Goal: Task Accomplishment & Management: Manage account settings

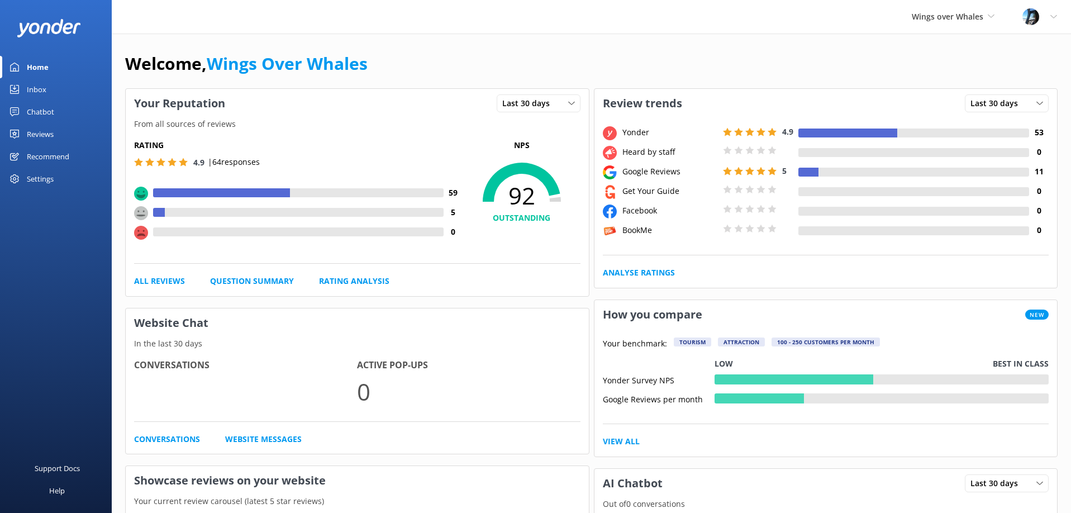
click at [44, 134] on div "Reviews" at bounding box center [40, 134] width 27 height 22
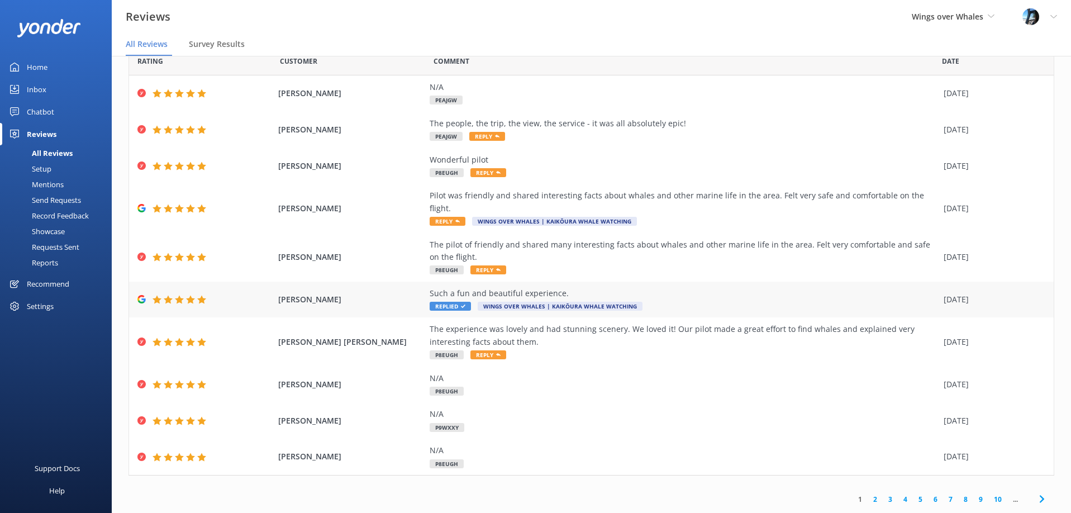
scroll to position [22, 0]
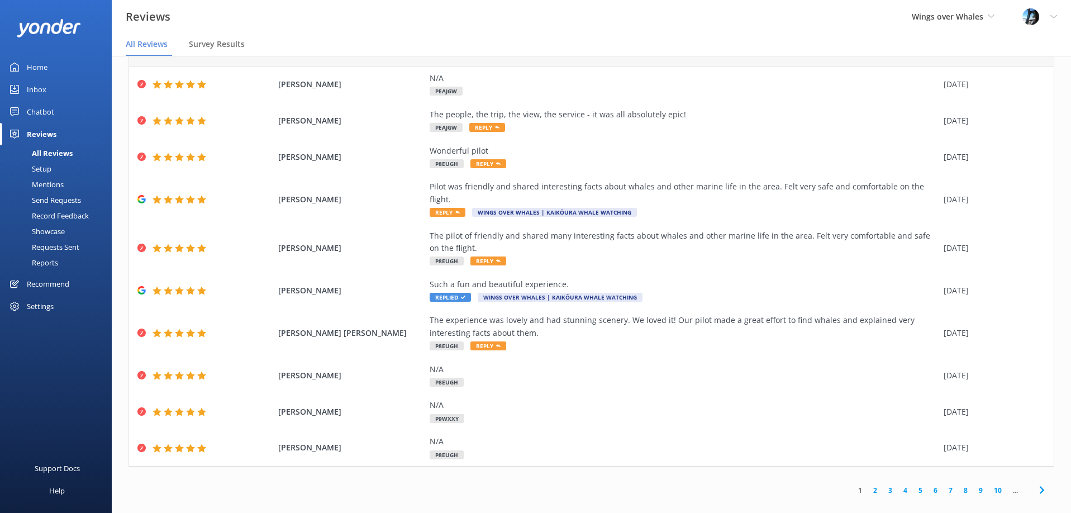
click at [875, 485] on link "2" at bounding box center [874, 490] width 15 height 11
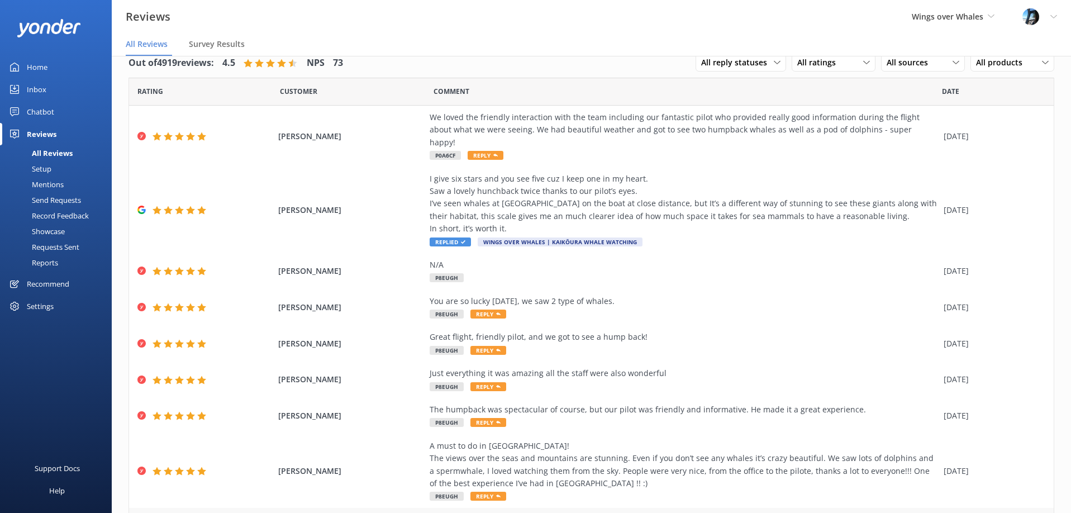
scroll to position [110, 0]
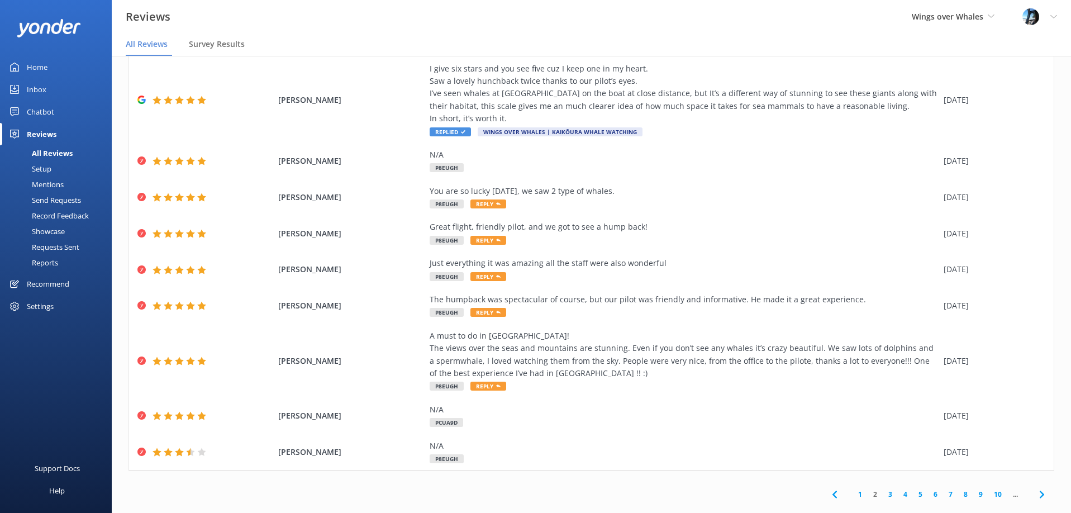
click at [893, 489] on link "3" at bounding box center [889, 494] width 15 height 11
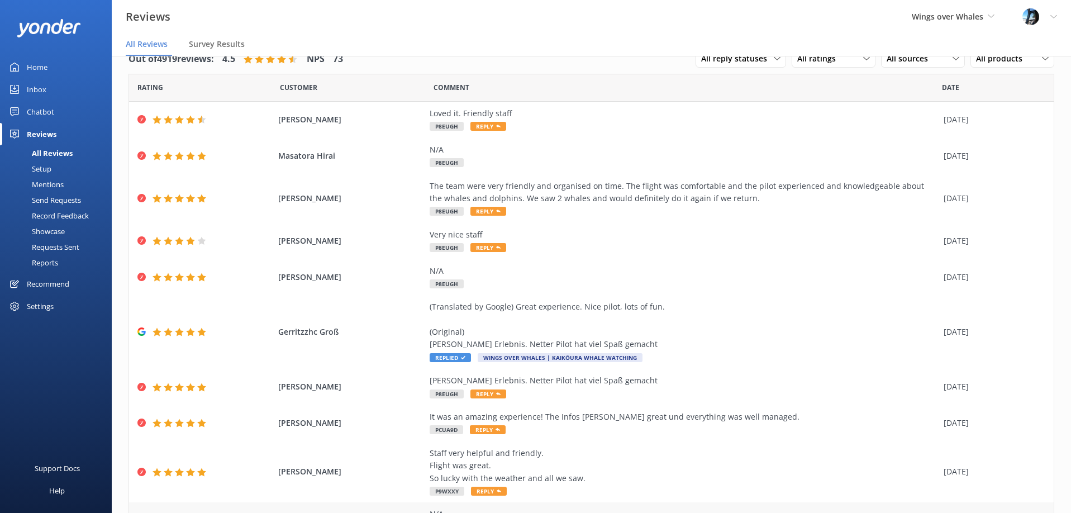
scroll to position [85, 0]
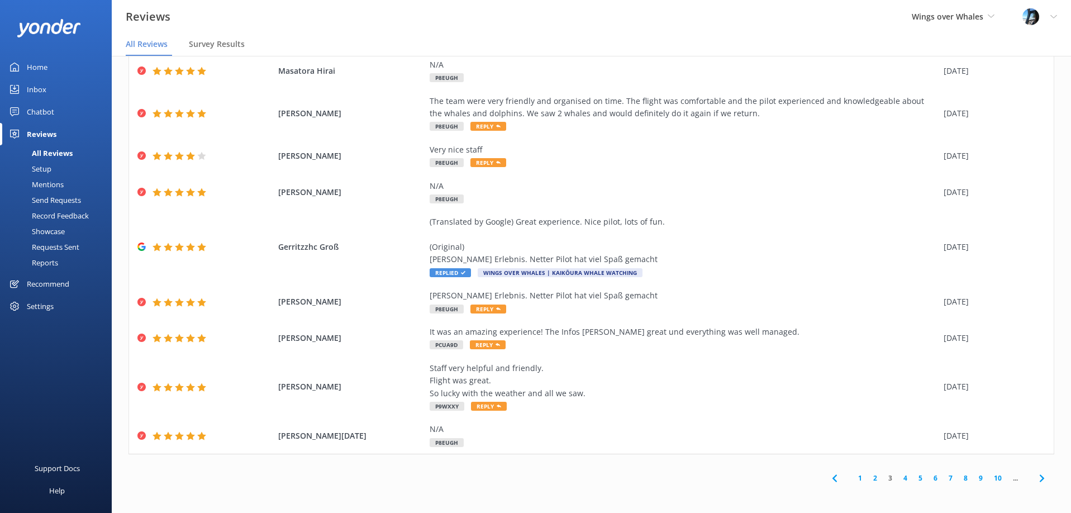
click at [862, 478] on link "1" at bounding box center [859, 477] width 15 height 11
